Goal: Task Accomplishment & Management: Use online tool/utility

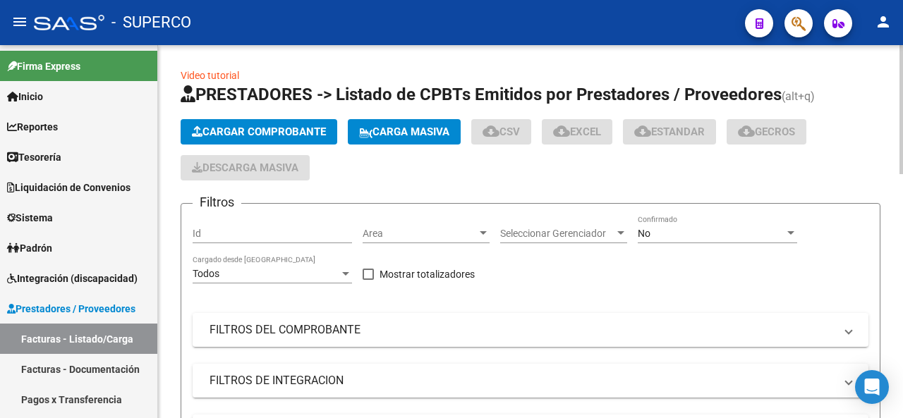
scroll to position [141, 0]
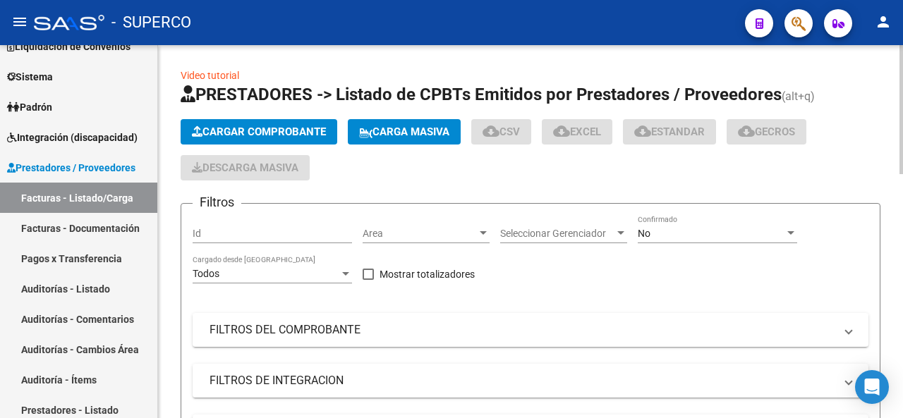
click at [261, 134] on span "Cargar Comprobante" at bounding box center [259, 132] width 134 height 13
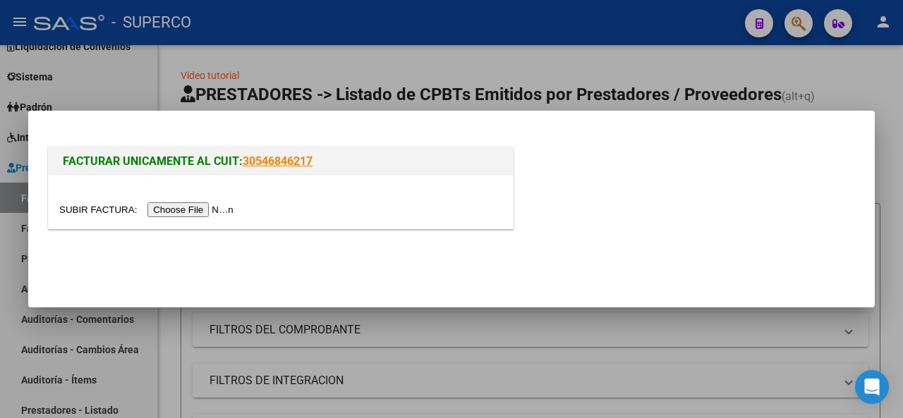
click at [210, 211] on input "file" at bounding box center [148, 210] width 179 height 15
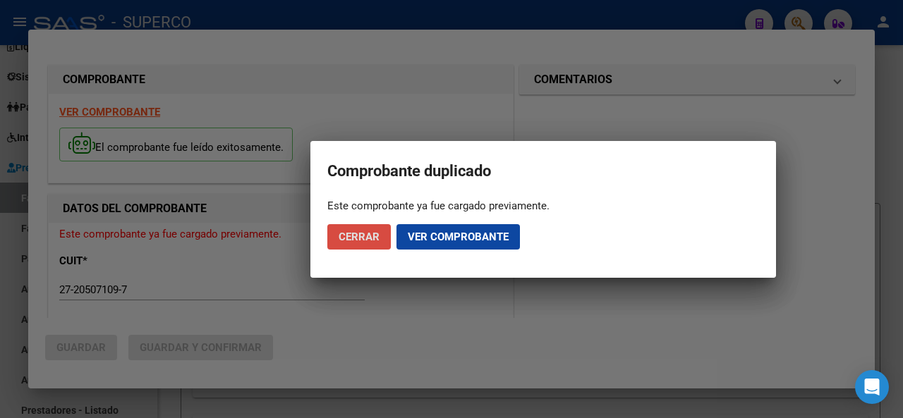
click at [351, 229] on button "Cerrar" at bounding box center [359, 236] width 64 height 25
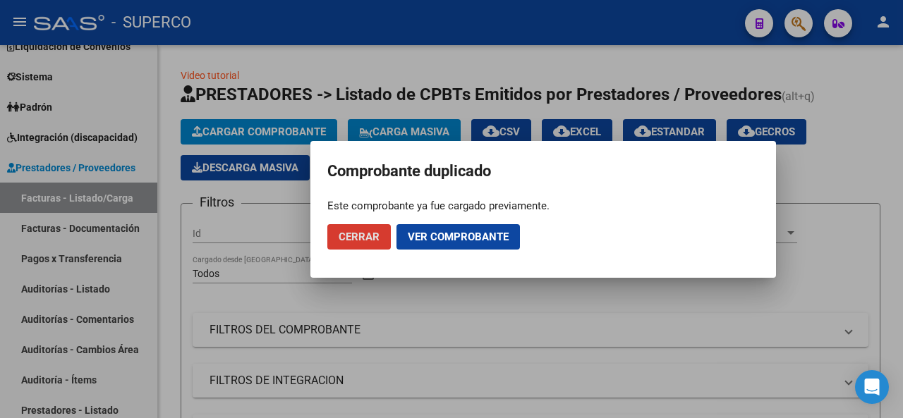
click at [362, 234] on span "Cerrar" at bounding box center [359, 237] width 41 height 13
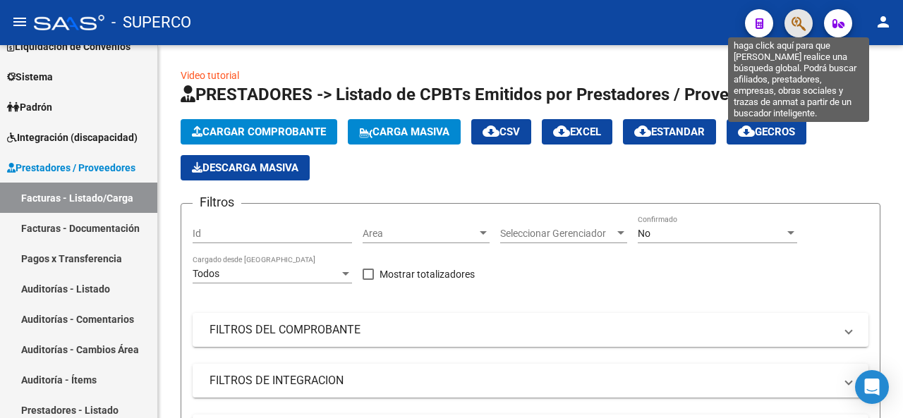
click at [792, 24] on icon "button" at bounding box center [799, 24] width 14 height 16
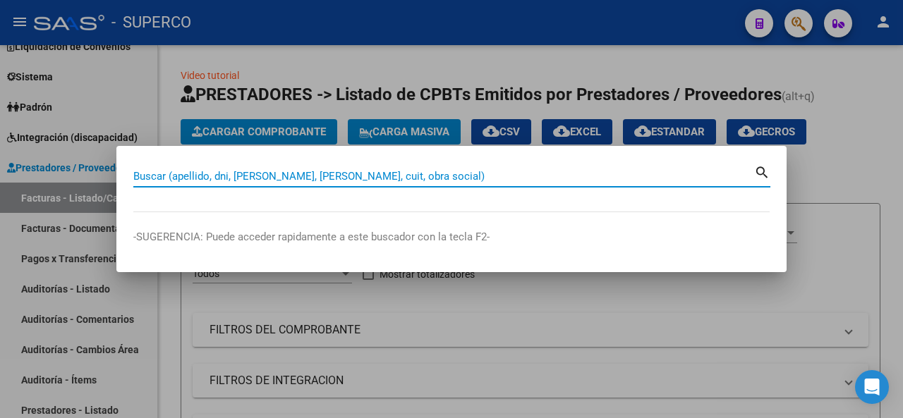
click at [213, 176] on input "Buscar (apellido, dni, [PERSON_NAME], [PERSON_NAME], cuit, obra social)" at bounding box center [443, 176] width 621 height 13
paste input "[PERSON_NAME] [PERSON_NAME] <[PERSON_NAME][EMAIL_ADDRESS][PERSON_NAME][DOMAIN_N…"
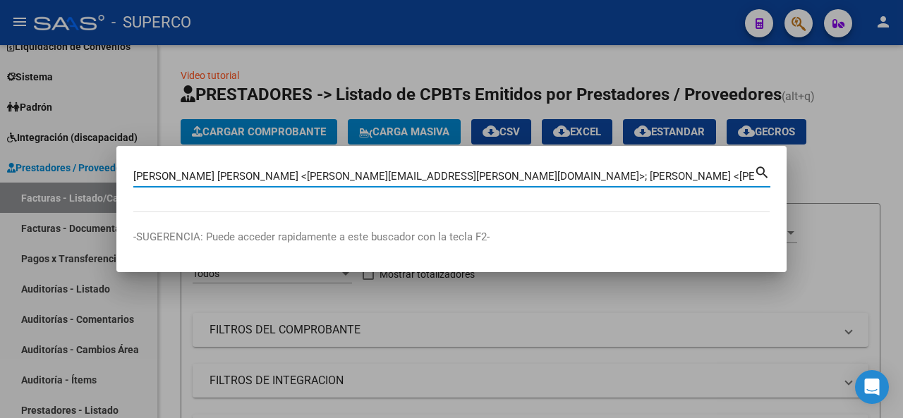
scroll to position [0, 760]
type input "[PERSON_NAME] [PERSON_NAME] <[PERSON_NAME][EMAIL_ADDRESS][PERSON_NAME][DOMAIN_N…"
drag, startPoint x: 705, startPoint y: 172, endPoint x: 682, endPoint y: 176, distance: 23.6
click at [696, 172] on input "[PERSON_NAME] [PERSON_NAME] <[PERSON_NAME][EMAIL_ADDRESS][PERSON_NAME][DOMAIN_N…" at bounding box center [443, 176] width 621 height 13
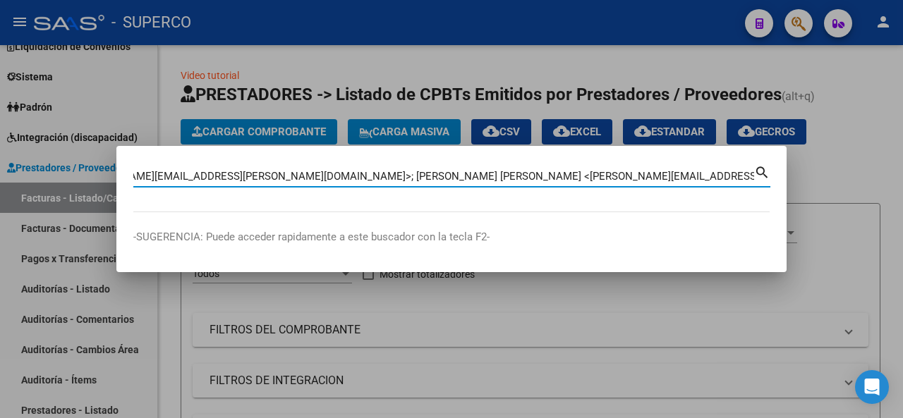
click at [680, 176] on input "[PERSON_NAME] [PERSON_NAME] <[PERSON_NAME][EMAIL_ADDRESS][PERSON_NAME][DOMAIN_N…" at bounding box center [443, 176] width 621 height 13
click at [680, 177] on input "[PERSON_NAME] [PERSON_NAME] <[PERSON_NAME][EMAIL_ADDRESS][PERSON_NAME][DOMAIN_N…" at bounding box center [443, 176] width 621 height 13
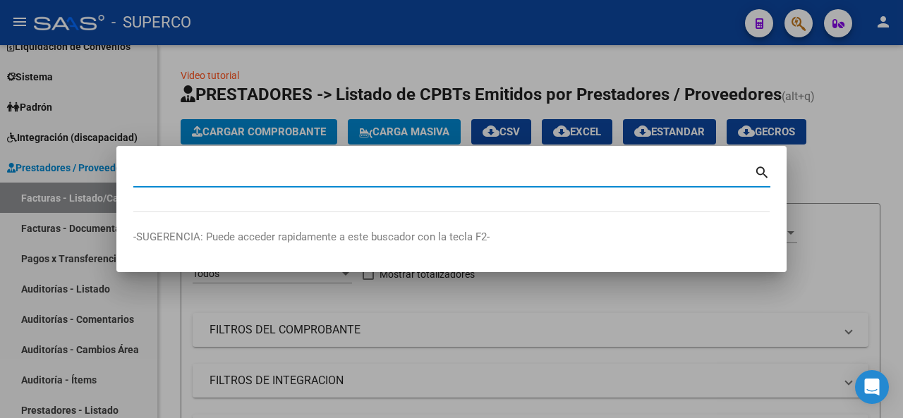
scroll to position [0, 0]
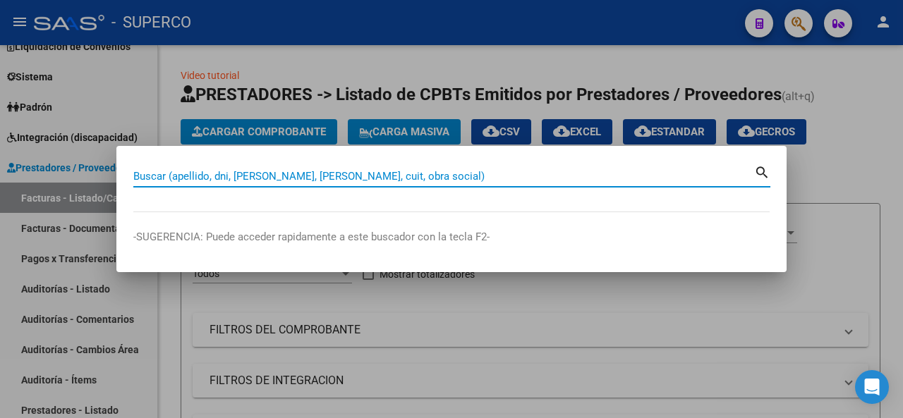
click at [162, 174] on input "Buscar (apellido, dni, [PERSON_NAME], [PERSON_NAME], cuit, obra social)" at bounding box center [443, 176] width 621 height 13
paste input "[PERSON_NAME] [PERSON_NAME] <[PERSON_NAME][EMAIL_ADDRESS][PERSON_NAME][DOMAIN_N…"
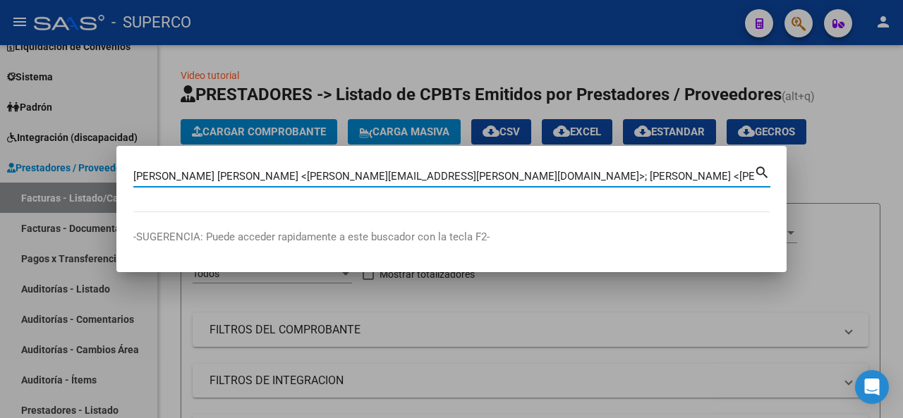
scroll to position [0, 760]
type input "[PERSON_NAME] [PERSON_NAME] <[PERSON_NAME][EMAIL_ADDRESS][PERSON_NAME][DOMAIN_N…"
click at [296, 74] on div at bounding box center [451, 209] width 903 height 418
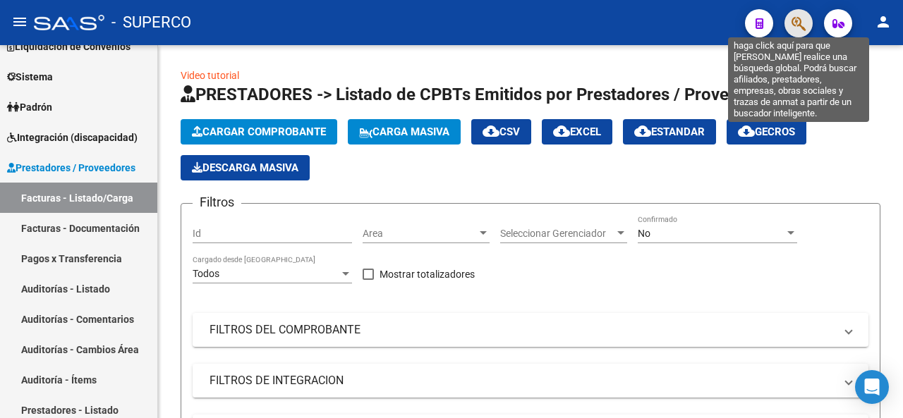
click at [796, 19] on icon "button" at bounding box center [799, 24] width 14 height 16
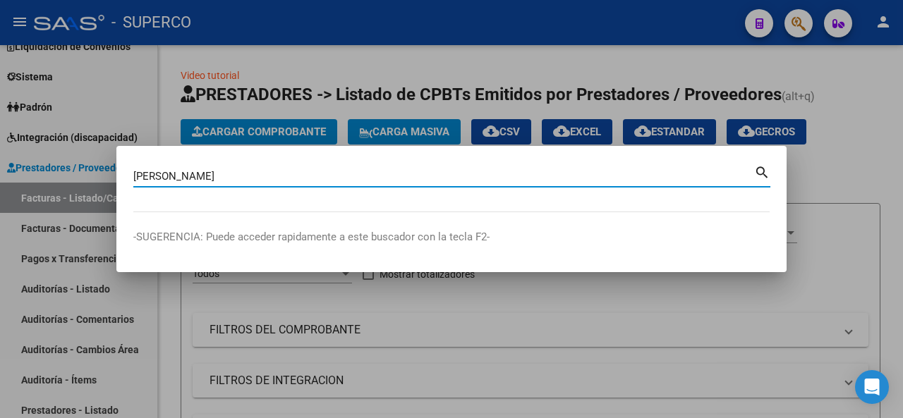
type input "[PERSON_NAME]"
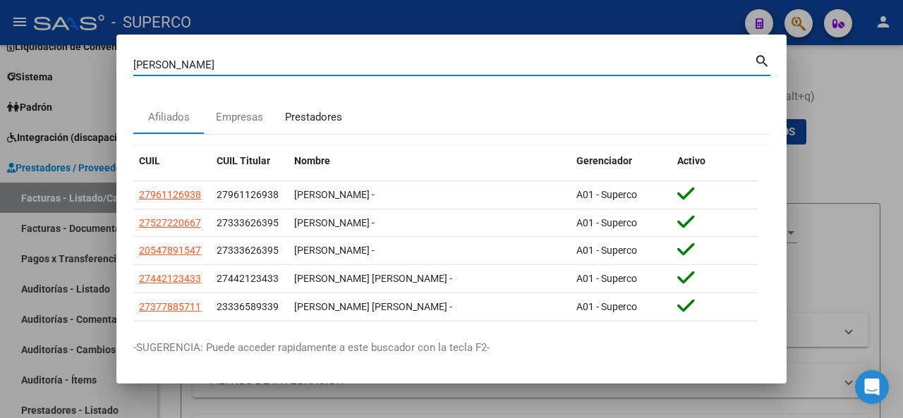
click at [302, 115] on div "Prestadores" at bounding box center [313, 117] width 57 height 16
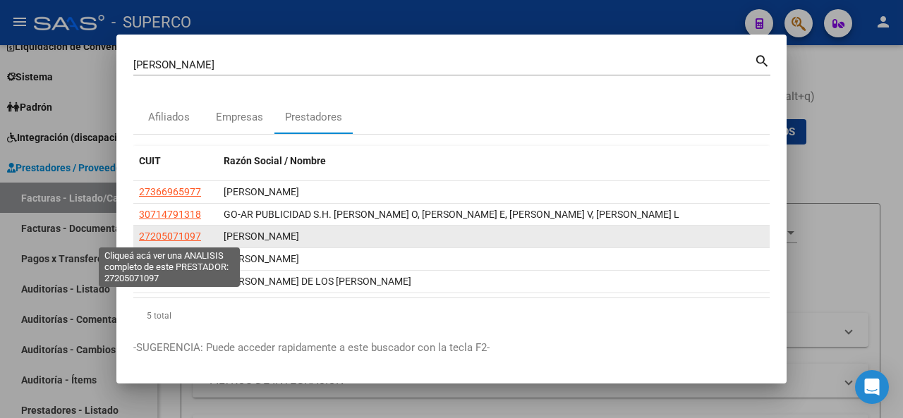
click at [184, 238] on span "27205071097" at bounding box center [170, 236] width 62 height 11
type textarea "27205071097"
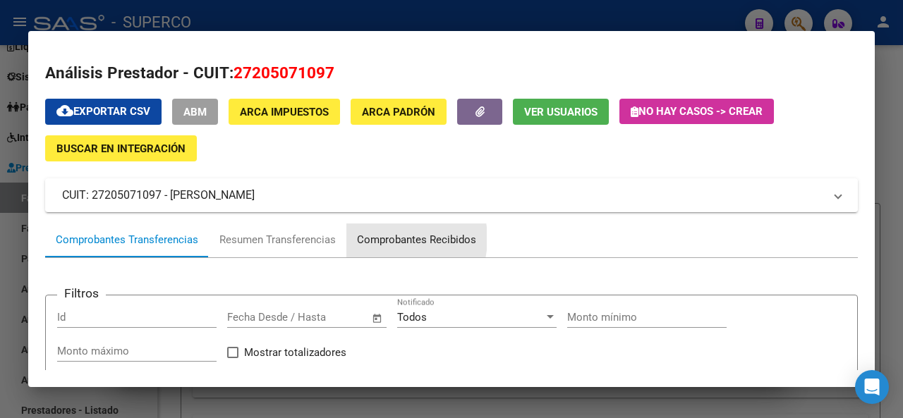
click at [382, 239] on div "Comprobantes Recibidos" at bounding box center [416, 240] width 119 height 16
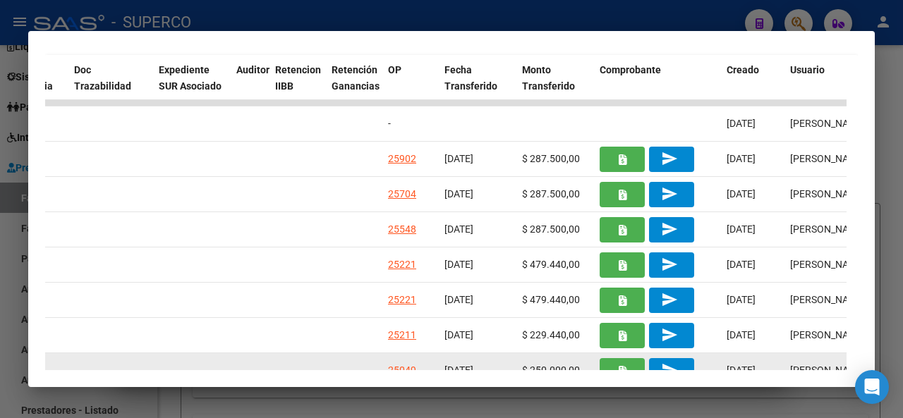
scroll to position [282, 0]
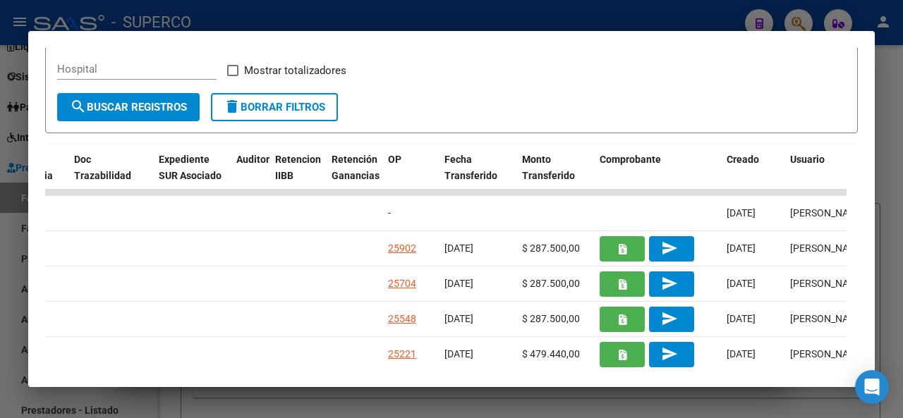
click at [542, 22] on div at bounding box center [451, 209] width 903 height 418
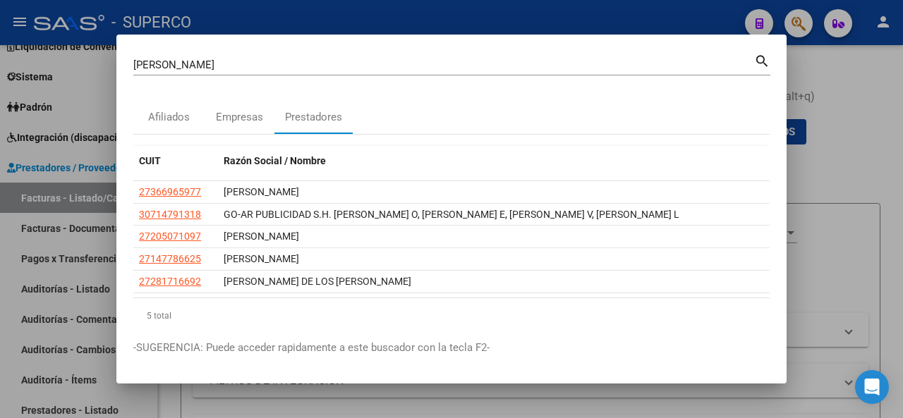
click at [415, 20] on div at bounding box center [451, 209] width 903 height 418
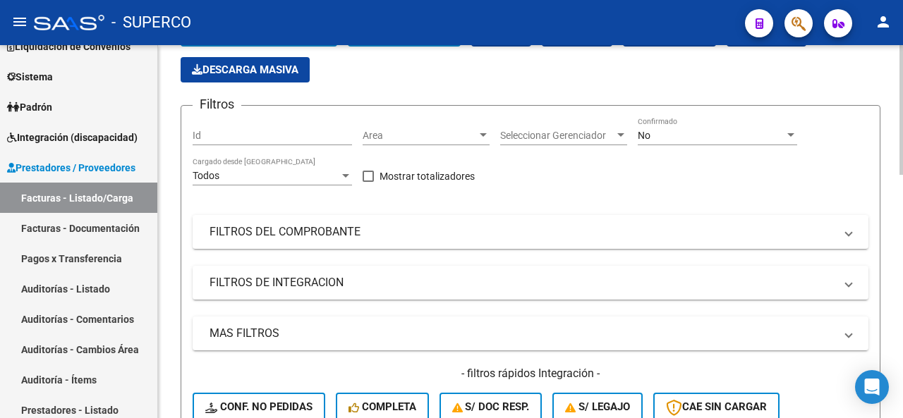
scroll to position [71, 0]
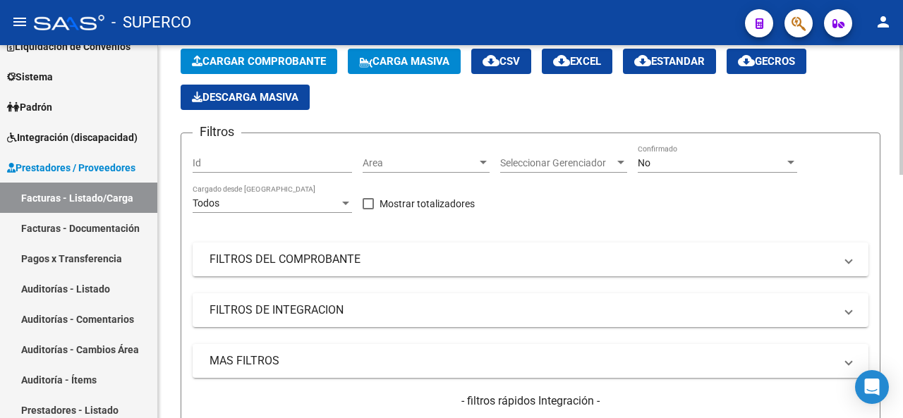
click at [535, 157] on span "Seleccionar Gerenciador" at bounding box center [557, 163] width 114 height 12
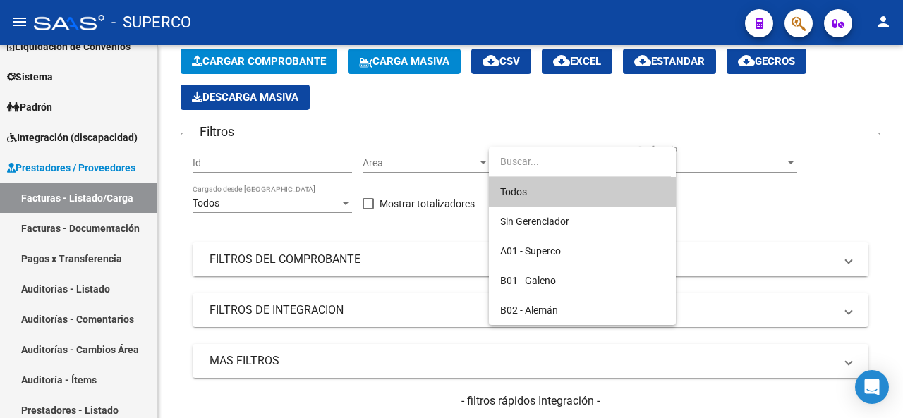
click at [428, 152] on div at bounding box center [451, 209] width 903 height 418
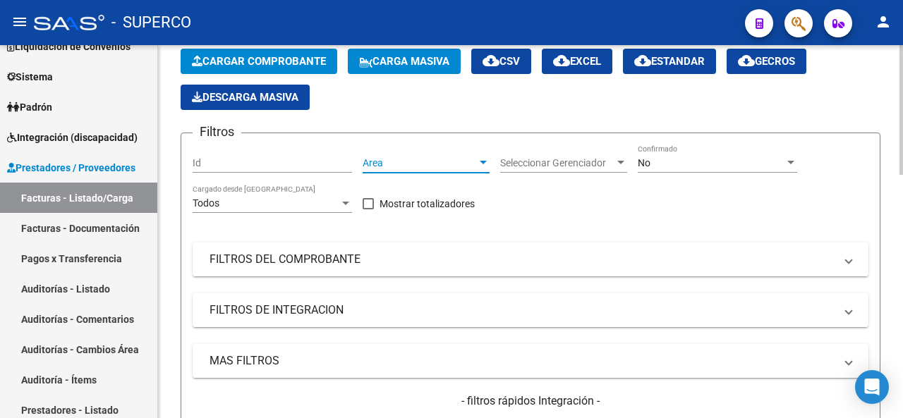
click at [428, 159] on span "Area" at bounding box center [420, 163] width 114 height 12
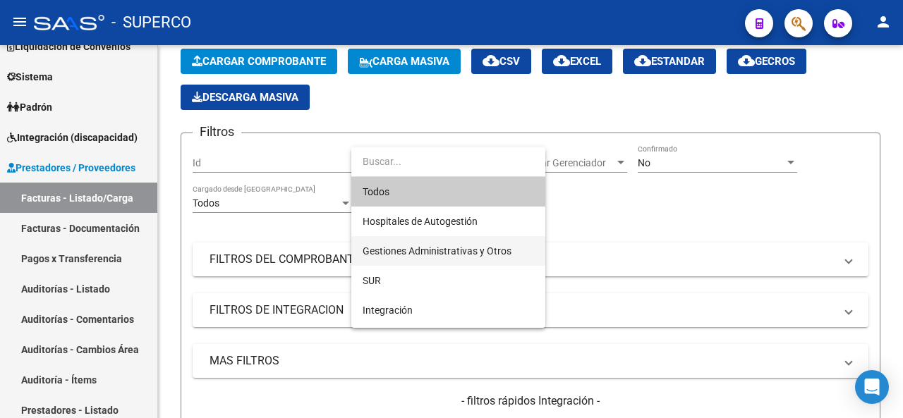
click at [418, 243] on span "Gestiones Administrativas y Otros" at bounding box center [448, 251] width 171 height 30
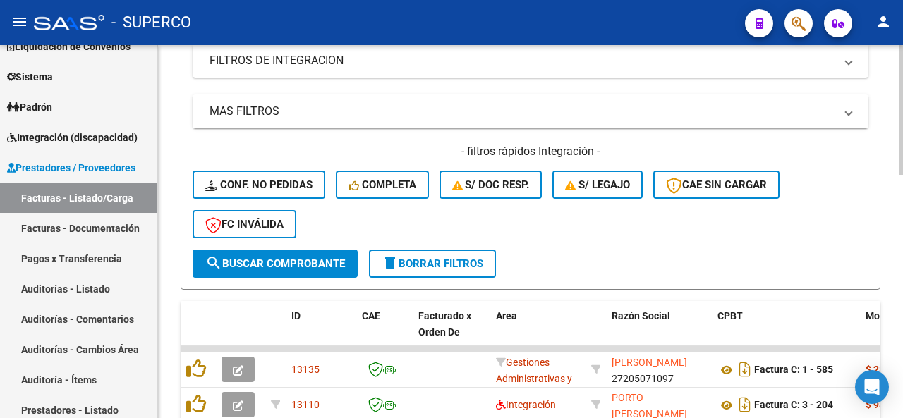
scroll to position [353, 0]
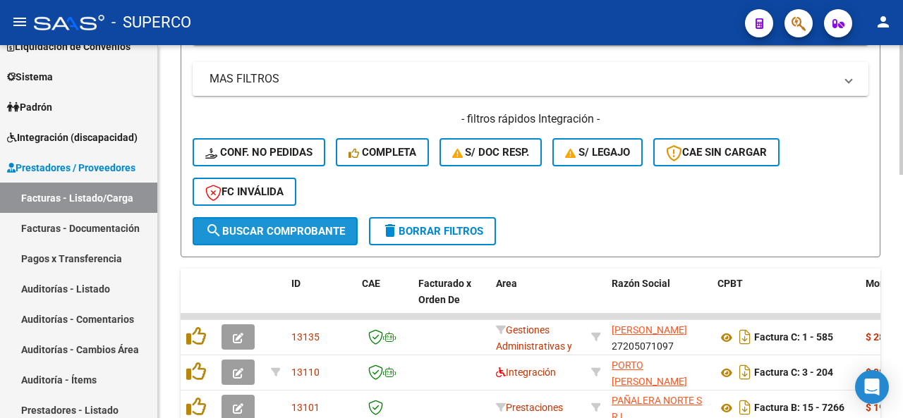
click at [281, 235] on span "search Buscar Comprobante" at bounding box center [275, 231] width 140 height 13
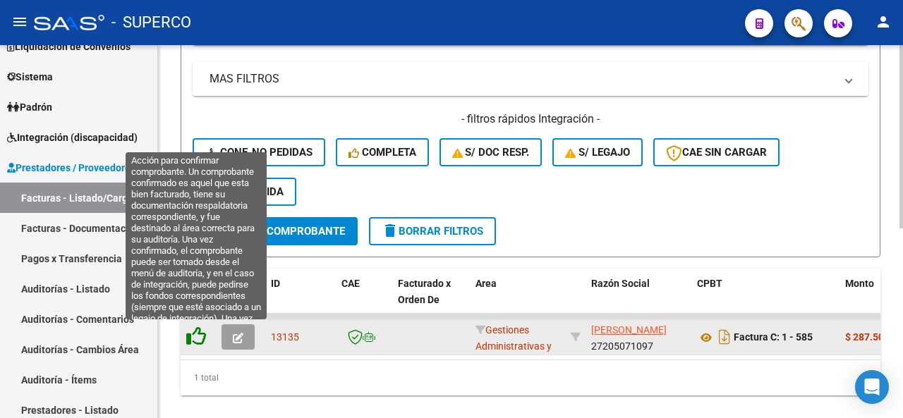
click at [196, 336] on icon at bounding box center [196, 337] width 20 height 20
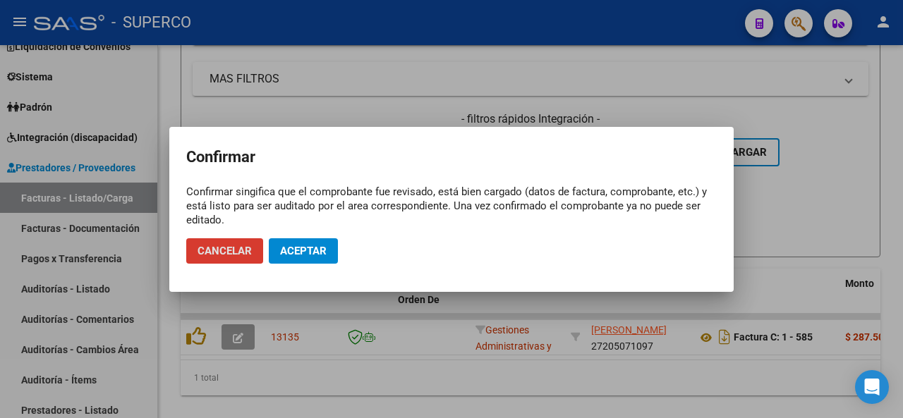
click at [305, 252] on span "Aceptar" at bounding box center [303, 251] width 47 height 13
